Goal: Find specific page/section: Find specific page/section

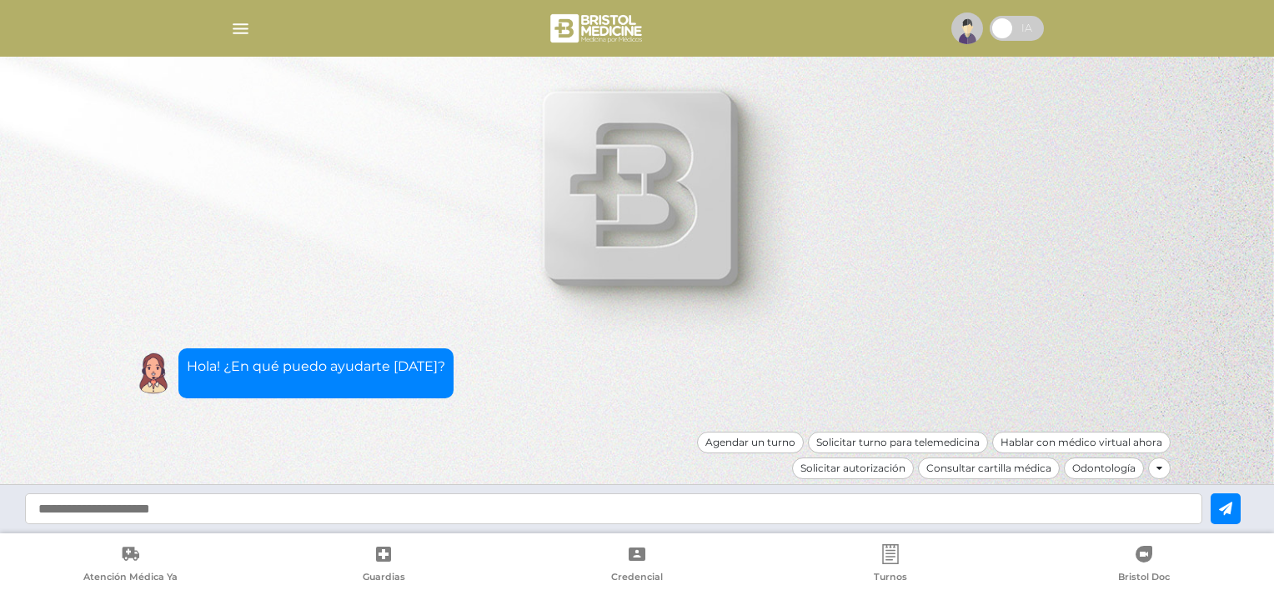
click at [970, 28] on img at bounding box center [967, 29] width 32 height 32
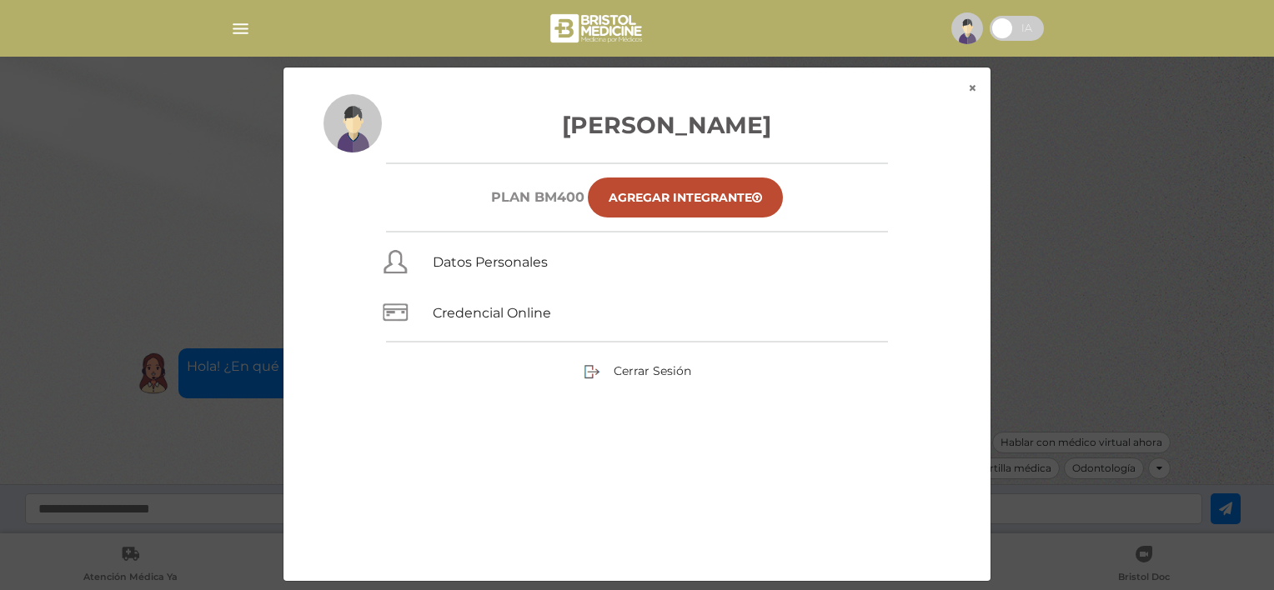
click at [178, 197] on div "× × [PERSON_NAME] Plan BM400 Agregar Integrante Datos Personales Credencial Onl…" at bounding box center [637, 324] width 1211 height 515
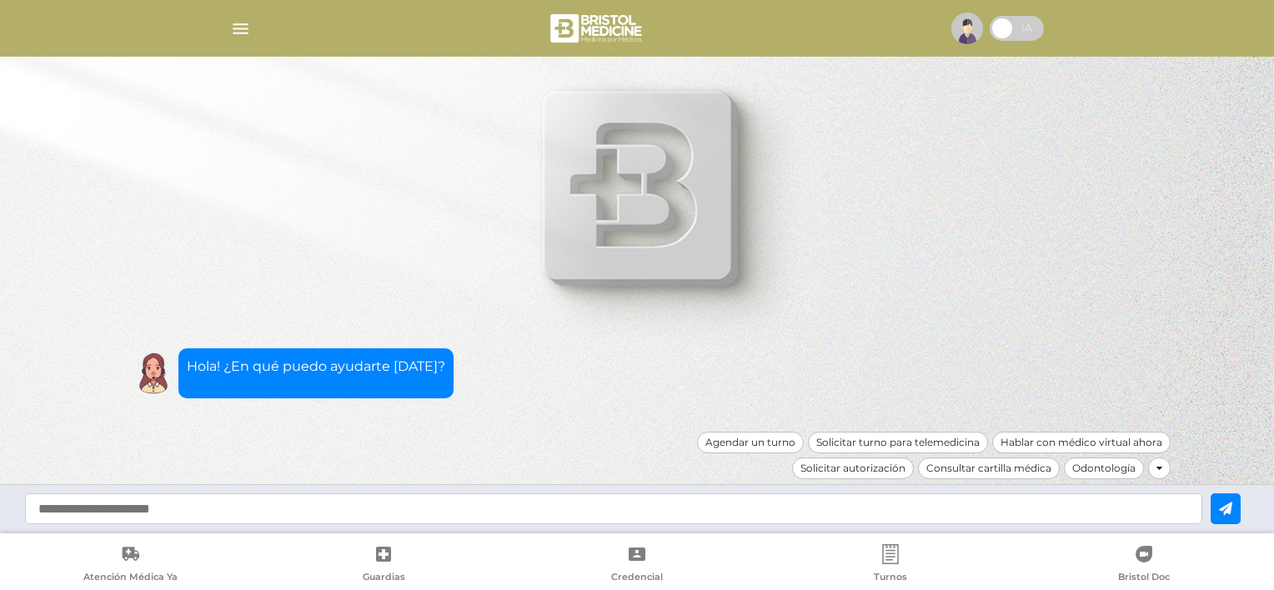
click at [243, 26] on img "button" at bounding box center [240, 28] width 21 height 21
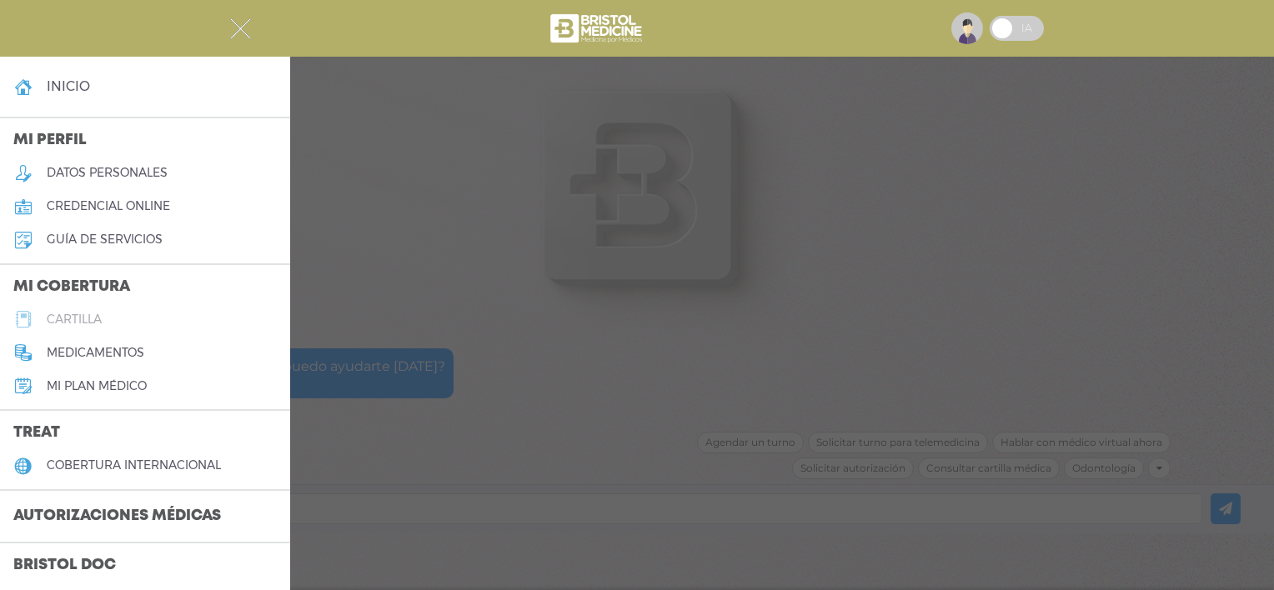
click at [81, 321] on h5 "cartilla" at bounding box center [74, 320] width 55 height 14
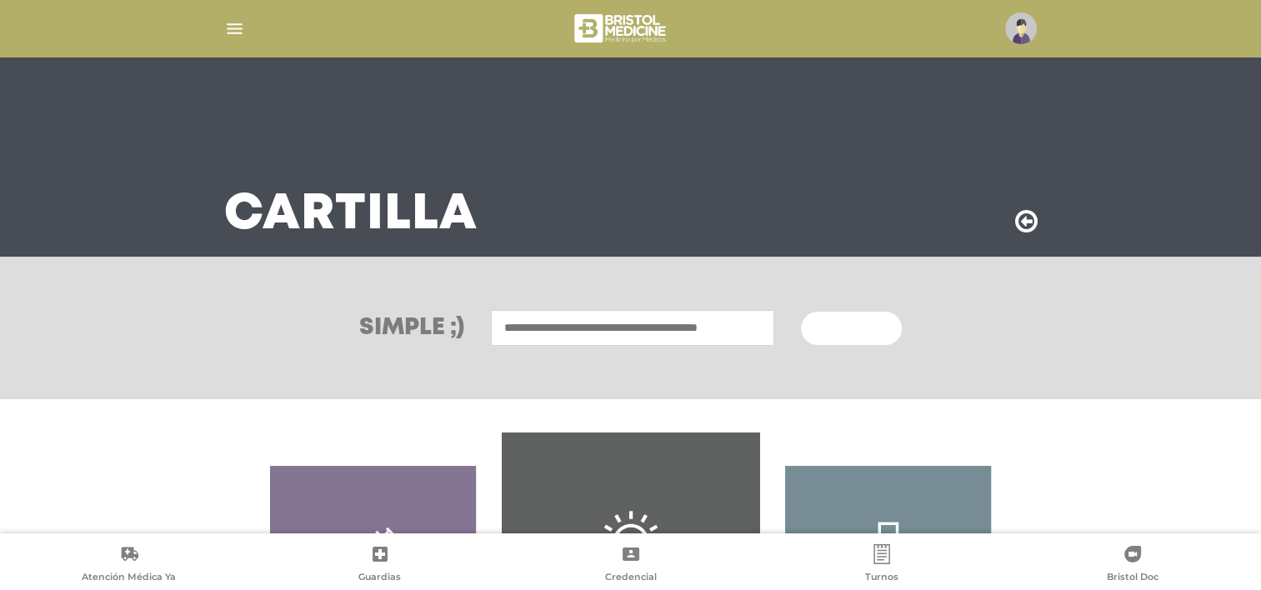
click at [541, 327] on input "text" at bounding box center [632, 328] width 283 height 36
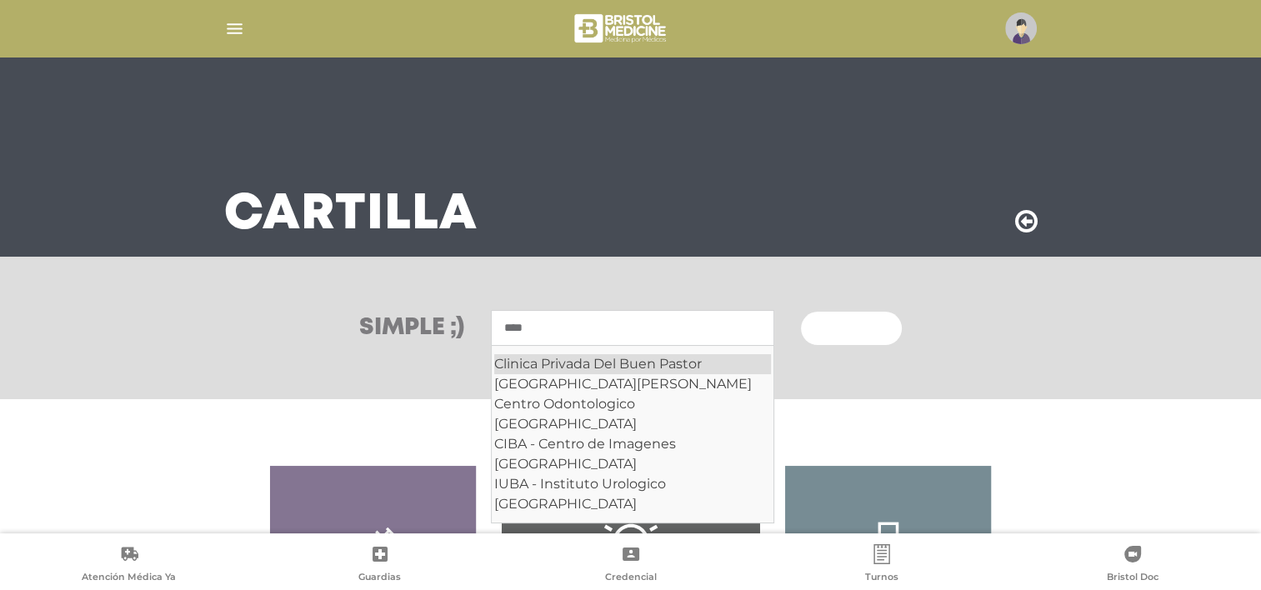
click at [531, 370] on div "Clinica Privada Del Buen Pastor" at bounding box center [632, 364] width 277 height 20
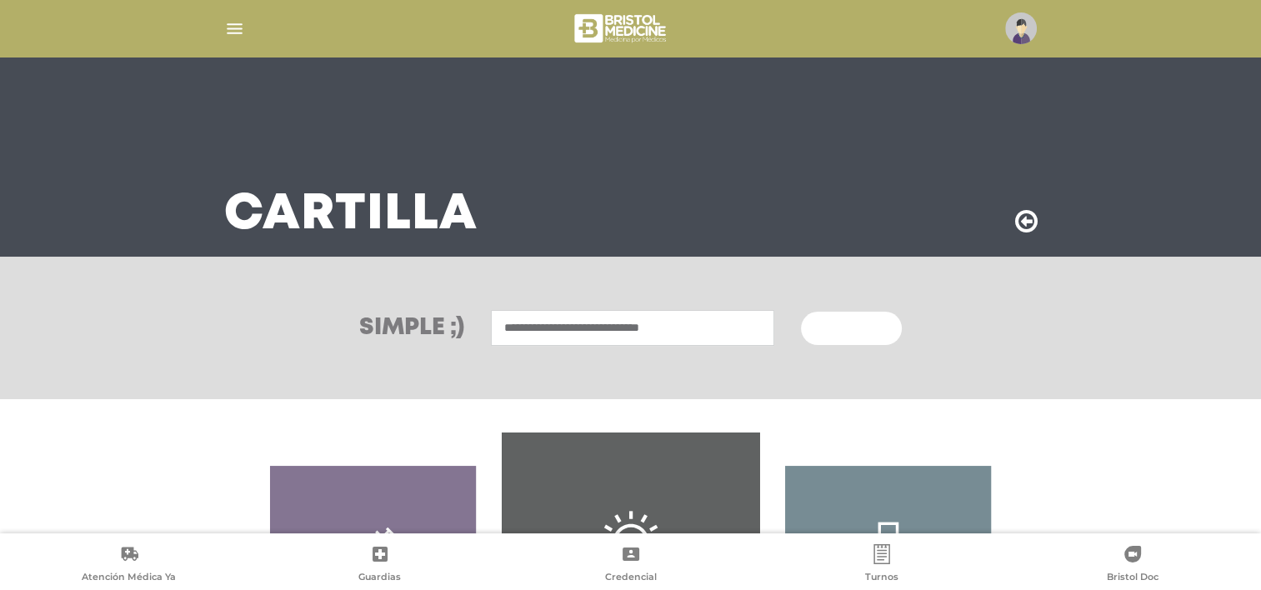
type input "**********"
click at [854, 323] on span "Buscar" at bounding box center [845, 329] width 48 height 12
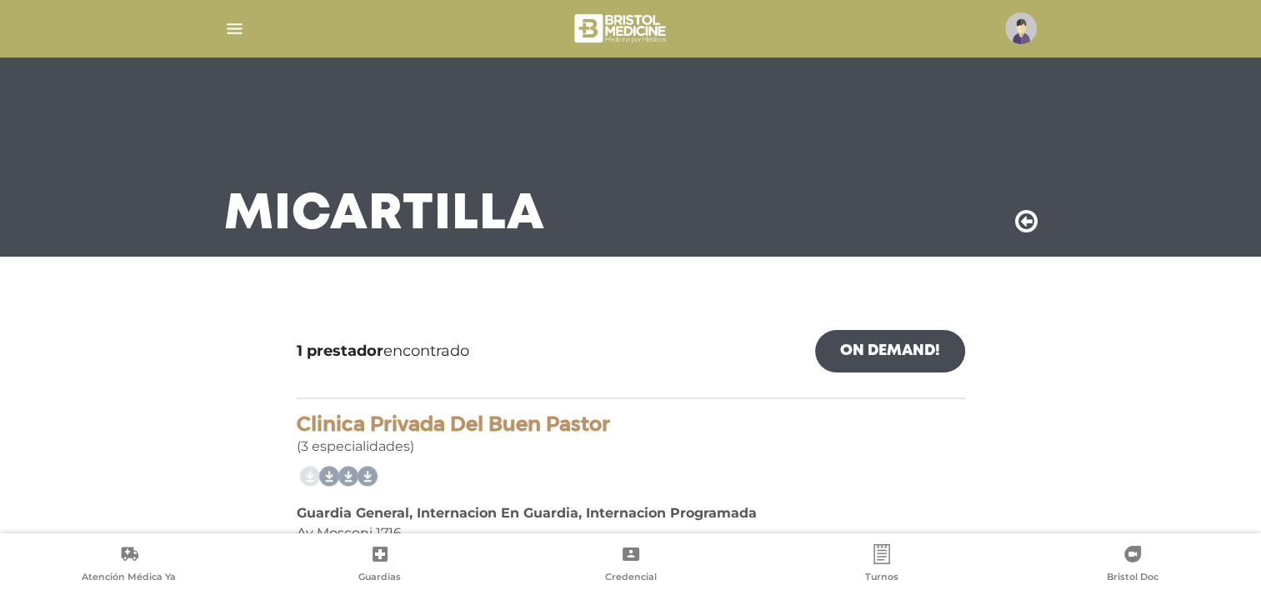
scroll to position [97, 0]
